Goal: Information Seeking & Learning: Learn about a topic

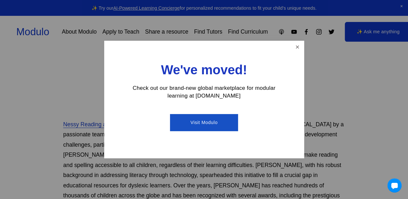
scroll to position [166, 0]
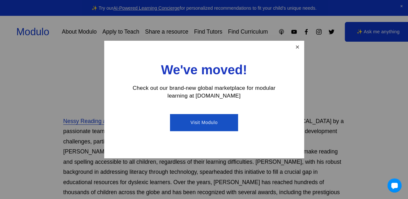
click at [297, 44] on link "Close" at bounding box center [296, 47] width 11 height 11
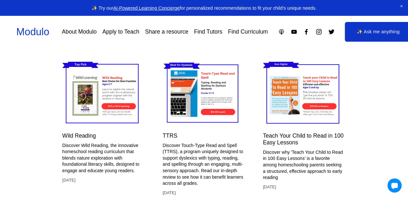
scroll to position [1267, 1]
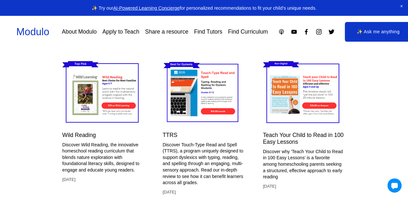
click at [206, 115] on img at bounding box center [202, 93] width 81 height 68
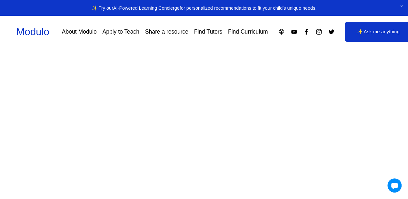
scroll to position [92, 7]
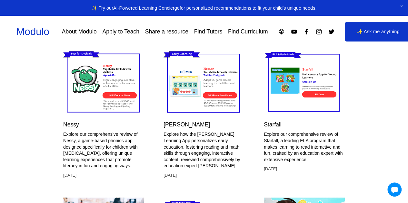
scroll to position [1430, 0]
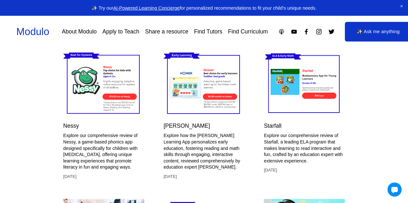
click at [93, 109] on img at bounding box center [103, 84] width 81 height 68
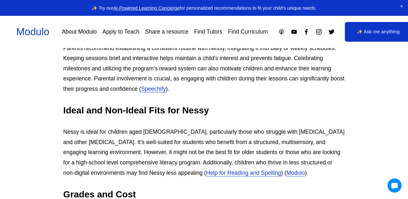
scroll to position [966, 0]
